Goal: Task Accomplishment & Management: Use online tool/utility

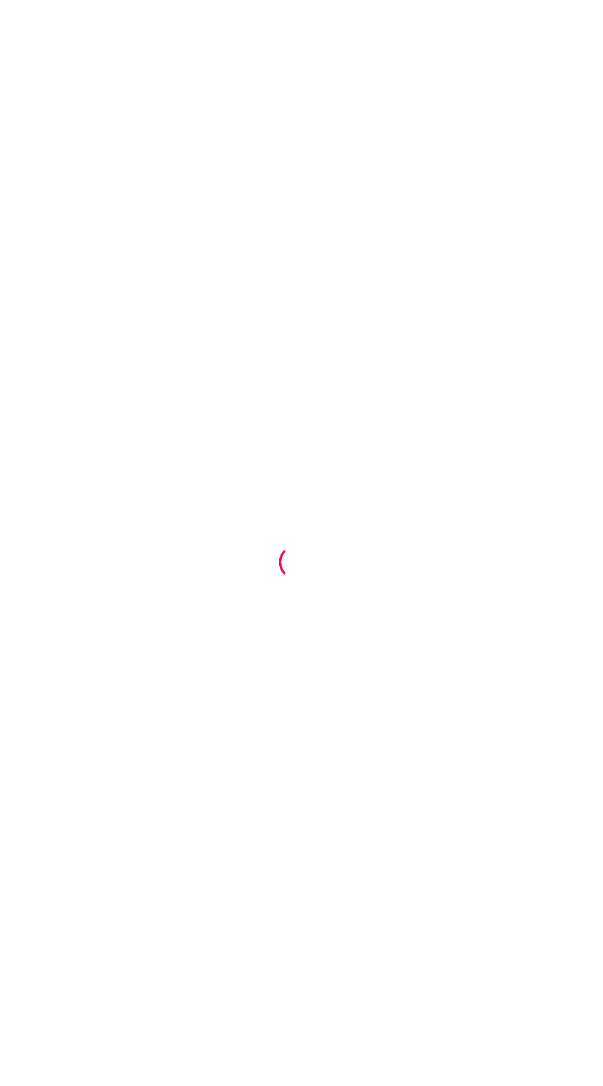
click at [355, 660] on div at bounding box center [301, 543] width 603 height 1086
click at [360, 645] on div at bounding box center [301, 543] width 603 height 1086
click at [306, 578] on div at bounding box center [296, 562] width 39 height 39
click at [320, 561] on div at bounding box center [301, 543] width 603 height 1086
click at [468, 590] on div at bounding box center [301, 543] width 603 height 1086
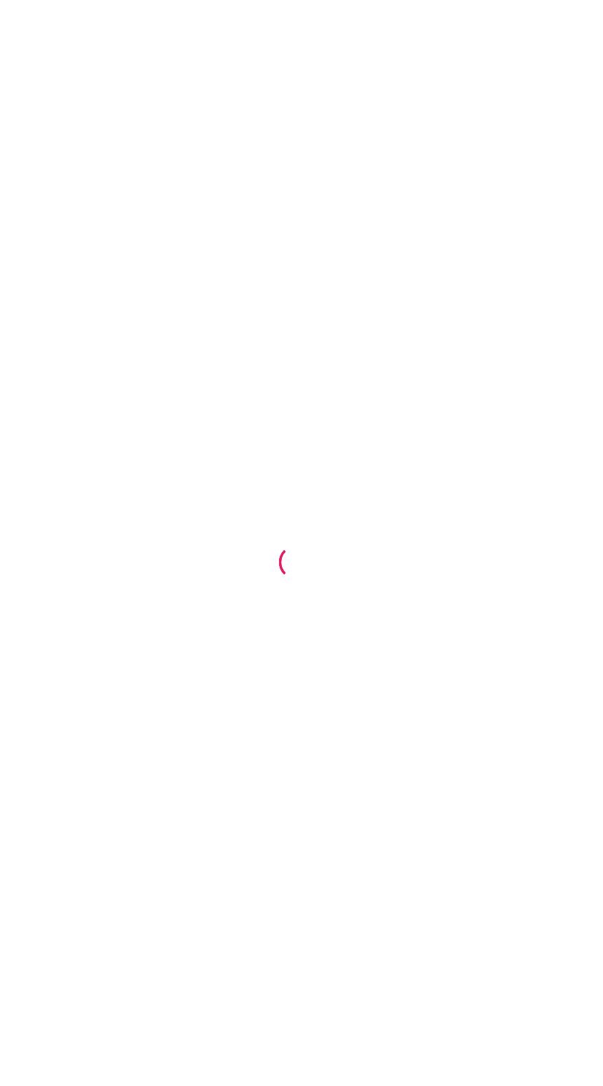
click at [399, 791] on div at bounding box center [301, 543] width 603 height 1086
click at [415, 803] on div at bounding box center [301, 543] width 603 height 1086
